Goal: Transaction & Acquisition: Book appointment/travel/reservation

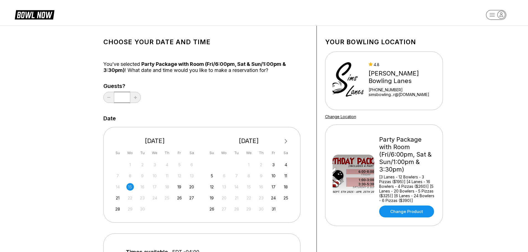
click at [274, 167] on div "3" at bounding box center [273, 164] width 7 height 7
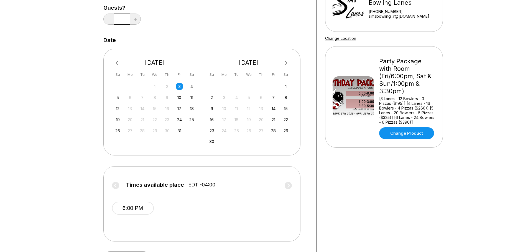
scroll to position [83, 0]
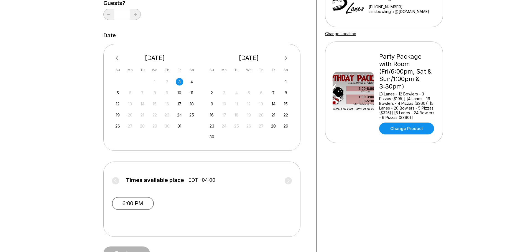
click at [140, 206] on button "6:00 PM" at bounding box center [133, 203] width 42 height 13
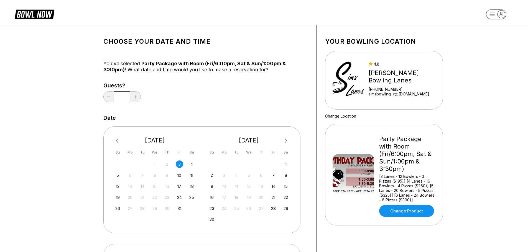
scroll to position [0, 0]
drag, startPoint x: 124, startPoint y: 99, endPoint x: 115, endPoint y: 98, distance: 8.6
click at [115, 98] on input "*" at bounding box center [122, 97] width 16 height 11
click at [156, 111] on div "Choose your Date and time You’ve selected Party Package with Room (Fri/6:00pm, …" at bounding box center [205, 189] width 205 height 310
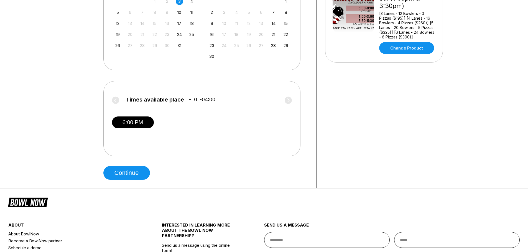
scroll to position [166, 0]
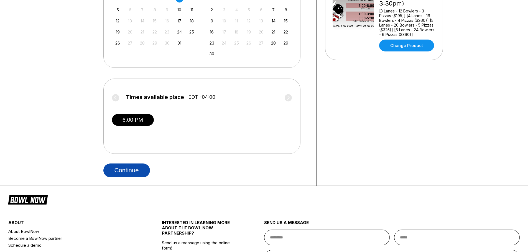
click at [135, 171] on button "Continue" at bounding box center [126, 171] width 47 height 14
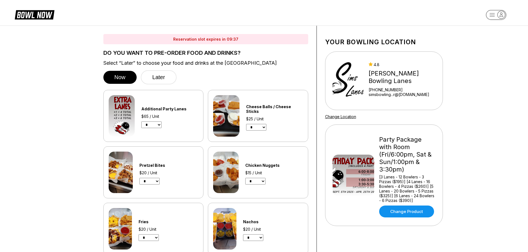
click at [153, 124] on select "* * * *" at bounding box center [151, 125] width 20 height 7
select select "*"
click at [141, 122] on select "* * * *" at bounding box center [151, 125] width 20 height 7
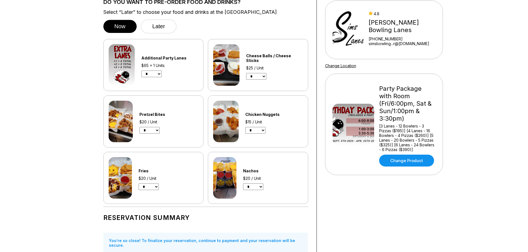
scroll to position [55, 0]
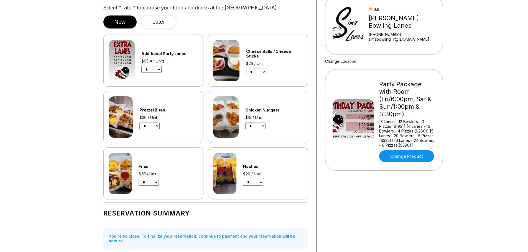
click at [257, 129] on select "* * * *" at bounding box center [255, 126] width 20 height 7
select select "*"
click at [245, 123] on select "* * * *" at bounding box center [255, 126] width 20 height 7
click at [157, 180] on select "* * * *" at bounding box center [149, 182] width 20 height 7
click at [139, 179] on select "* * * *" at bounding box center [149, 182] width 20 height 7
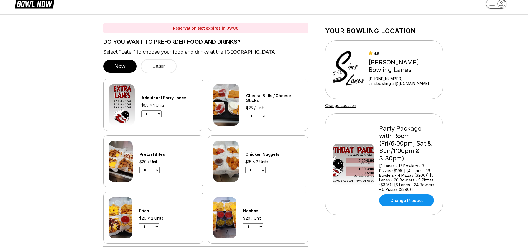
scroll to position [0, 0]
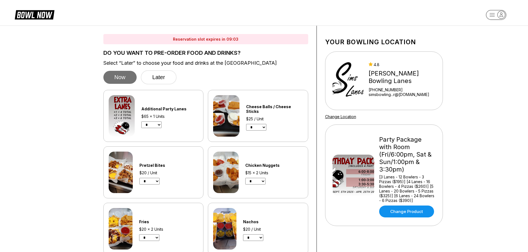
click at [123, 77] on button "Now" at bounding box center [119, 77] width 33 height 13
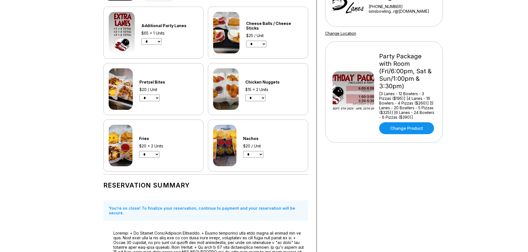
scroll to position [83, 0]
click at [152, 155] on select "* * * *" at bounding box center [149, 155] width 20 height 7
select select "*"
click at [139, 152] on select "* * * *" at bounding box center [149, 155] width 20 height 7
click at [255, 97] on select "* * * *" at bounding box center [255, 98] width 20 height 7
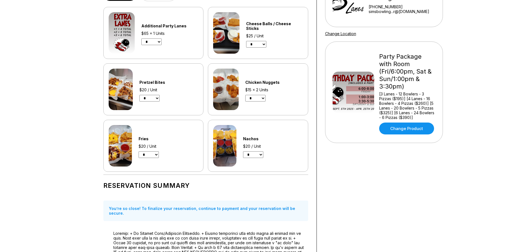
select select "*"
click at [245, 95] on select "* * * *" at bounding box center [255, 98] width 20 height 7
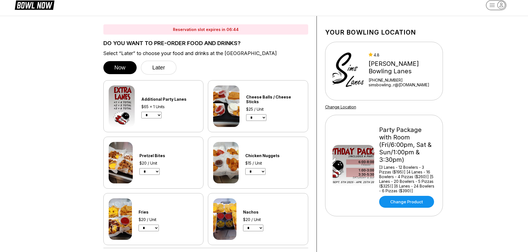
scroll to position [0, 0]
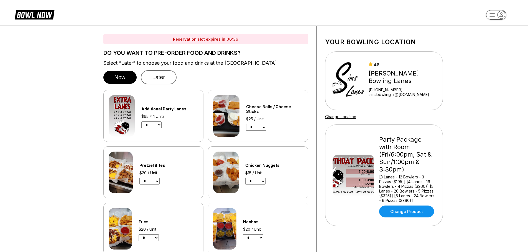
click at [163, 74] on button "Later" at bounding box center [159, 77] width 36 height 14
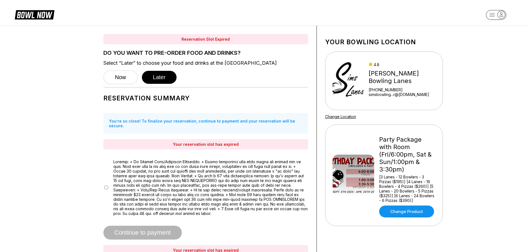
click at [375, 82] on div "4.8 Sims Bowling Lanes +17248439601 simsbowling...r@gmail.com" at bounding box center [386, 81] width 107 height 42
click at [344, 87] on img at bounding box center [348, 81] width 31 height 42
click at [419, 93] on link "simsbowling...r@[DOMAIN_NAME]" at bounding box center [404, 94] width 71 height 5
click at [403, 206] on link "Change Product" at bounding box center [406, 212] width 55 height 12
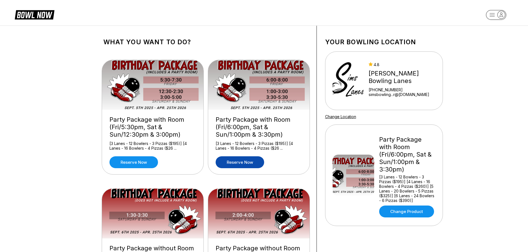
click at [252, 162] on link "Reserve now" at bounding box center [240, 163] width 48 height 12
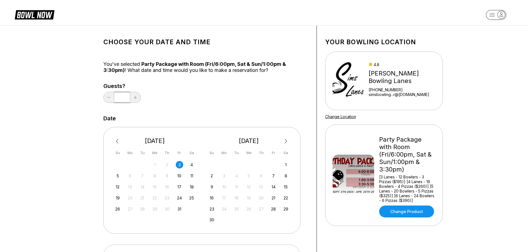
click at [180, 165] on div "3" at bounding box center [179, 164] width 7 height 7
click at [126, 98] on input "*" at bounding box center [122, 97] width 16 height 11
drag, startPoint x: 121, startPoint y: 98, endPoint x: 128, endPoint y: 98, distance: 6.9
click at [128, 98] on input "*" at bounding box center [122, 97] width 16 height 11
click at [175, 101] on div "Guests? *" at bounding box center [205, 94] width 205 height 23
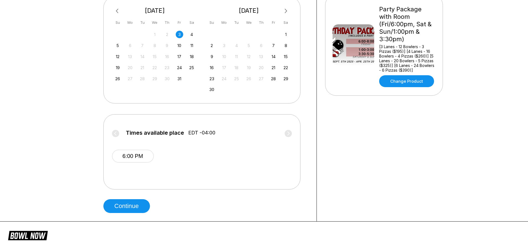
scroll to position [139, 0]
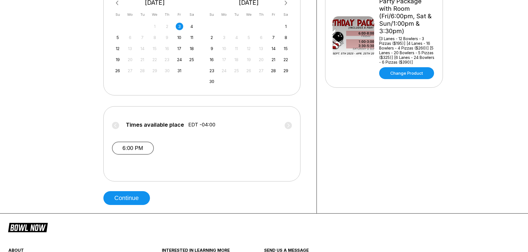
click at [134, 147] on button "6:00 PM" at bounding box center [133, 148] width 42 height 13
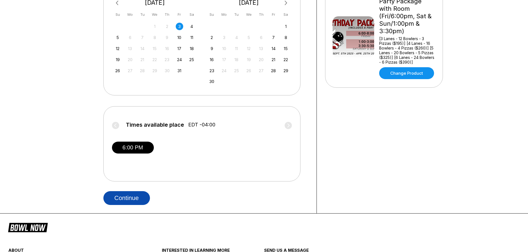
click at [131, 200] on button "Continue" at bounding box center [126, 199] width 47 height 14
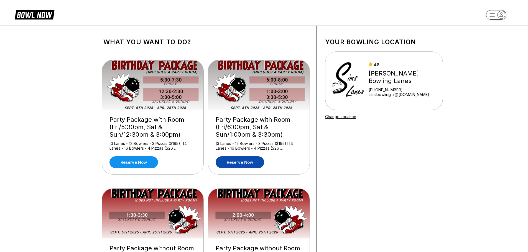
click at [245, 163] on link "Reserve now" at bounding box center [240, 163] width 48 height 12
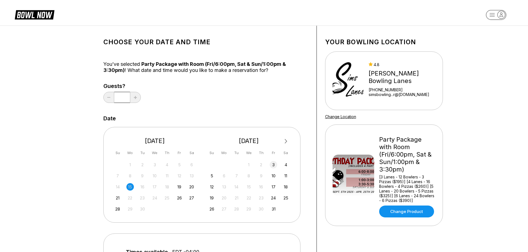
click at [273, 164] on div "3" at bounding box center [273, 164] width 7 height 7
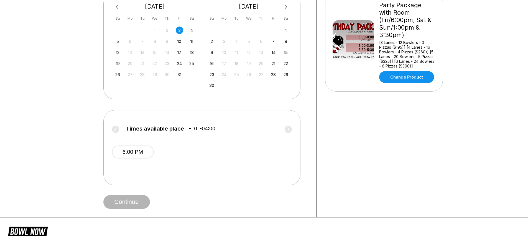
scroll to position [139, 0]
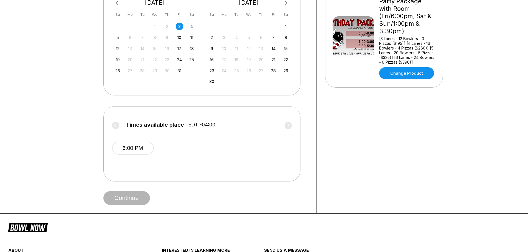
click at [123, 156] on span "6:00 PM" at bounding box center [133, 153] width 42 height 22
click at [129, 148] on button "6:00 PM" at bounding box center [133, 148] width 42 height 13
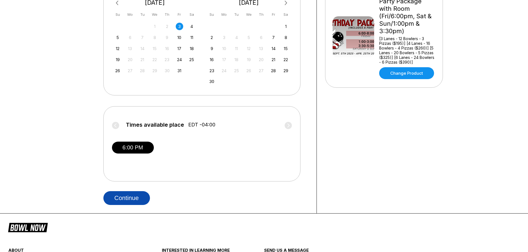
click at [138, 202] on button "Continue" at bounding box center [126, 199] width 47 height 14
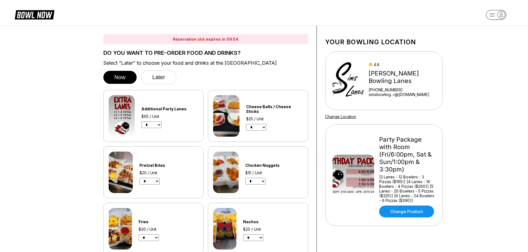
click at [152, 126] on select "* * * *" at bounding box center [151, 125] width 20 height 7
select select "*"
click at [141, 122] on select "* * * *" at bounding box center [151, 125] width 20 height 7
click at [165, 76] on button "Later" at bounding box center [159, 77] width 36 height 14
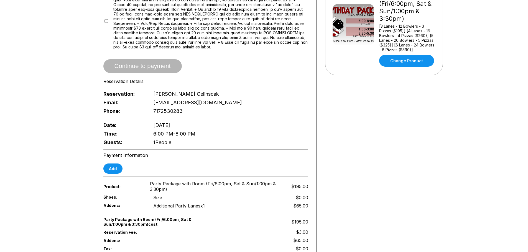
scroll to position [166, 0]
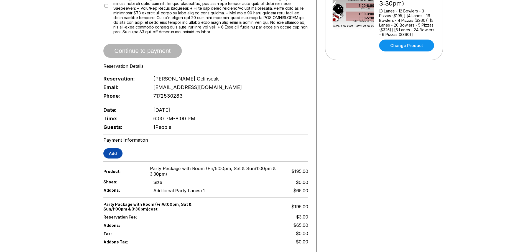
click at [116, 149] on button "Add" at bounding box center [112, 154] width 19 height 10
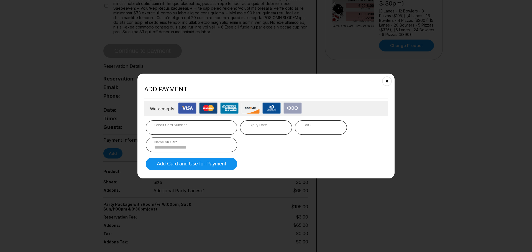
click at [189, 127] on div "Credit Card Number" at bounding box center [191, 125] width 74 height 4
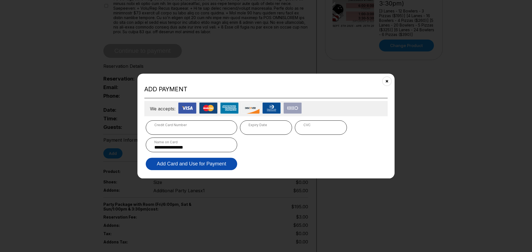
type input "**********"
click at [229, 168] on button "Add Card and Use for Payment" at bounding box center [191, 164] width 91 height 12
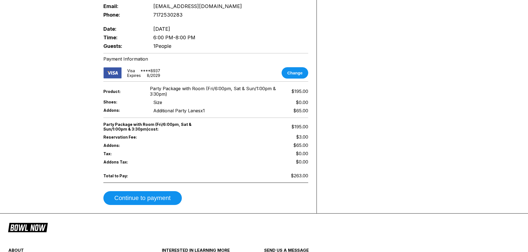
scroll to position [249, 0]
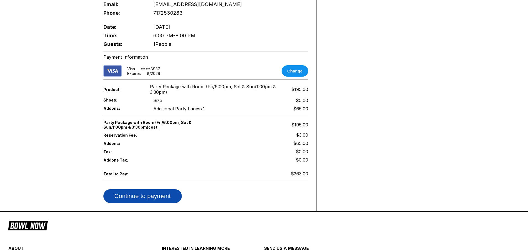
click at [150, 196] on button "Continue to payment" at bounding box center [142, 197] width 78 height 14
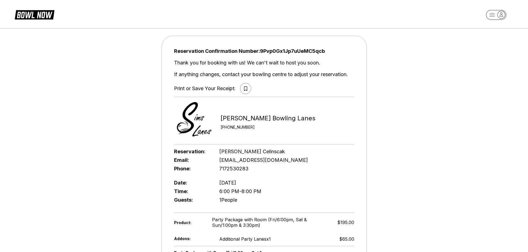
click at [244, 88] on button at bounding box center [245, 88] width 11 height 11
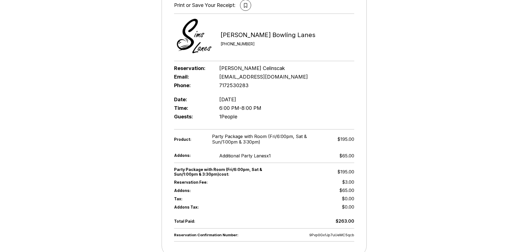
scroll to position [166, 0]
